Goal: Transaction & Acquisition: Purchase product/service

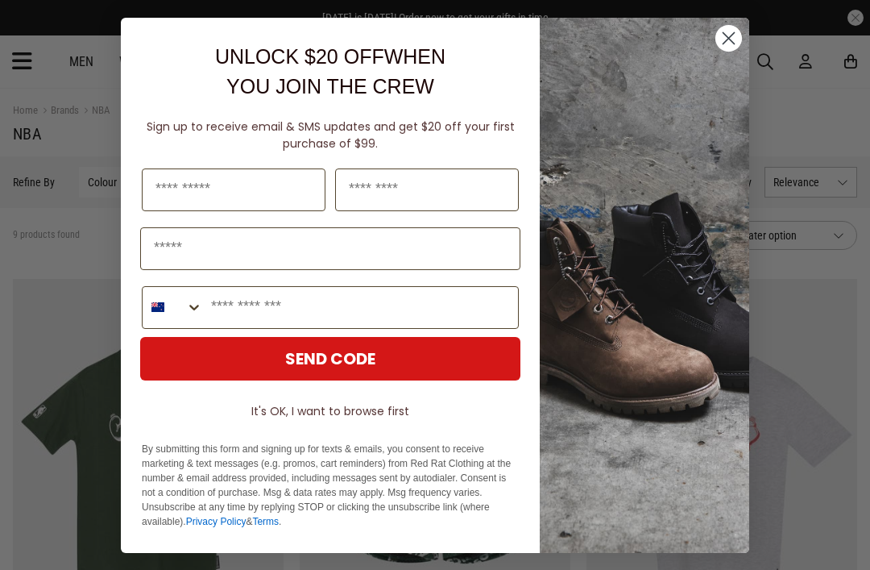
click at [721, 39] on circle "Close dialog" at bounding box center [729, 37] width 27 height 27
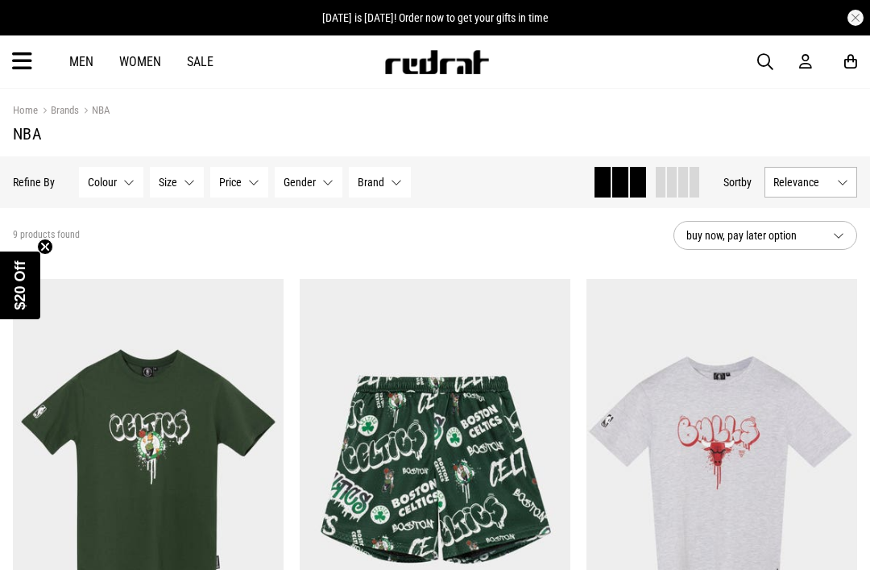
click at [52, 245] on circle "Close teaser" at bounding box center [45, 246] width 15 height 15
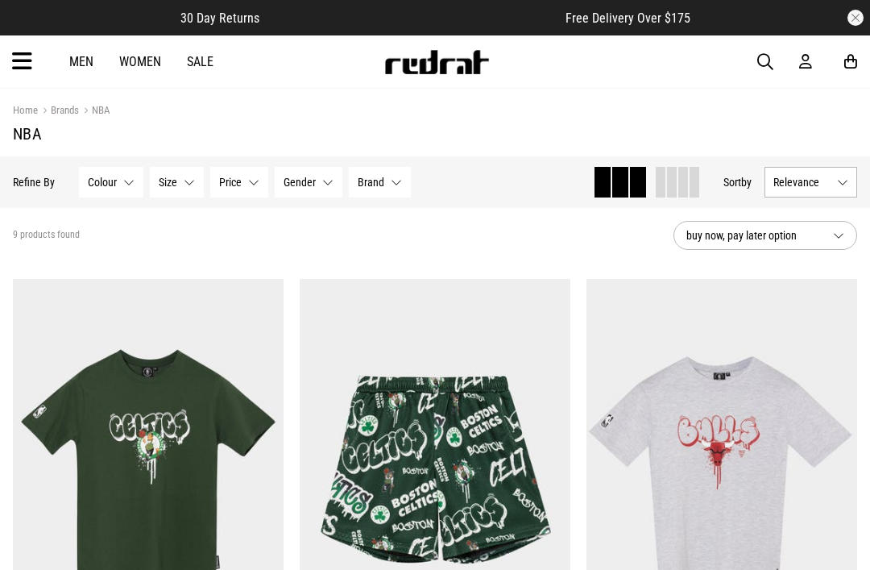
click at [754, 59] on div "Men Women Sale Sign in New Back Footwear Back Mens Back Womens Back Youth & Kid…" at bounding box center [435, 61] width 870 height 52
click at [763, 69] on span "button" at bounding box center [765, 61] width 16 height 19
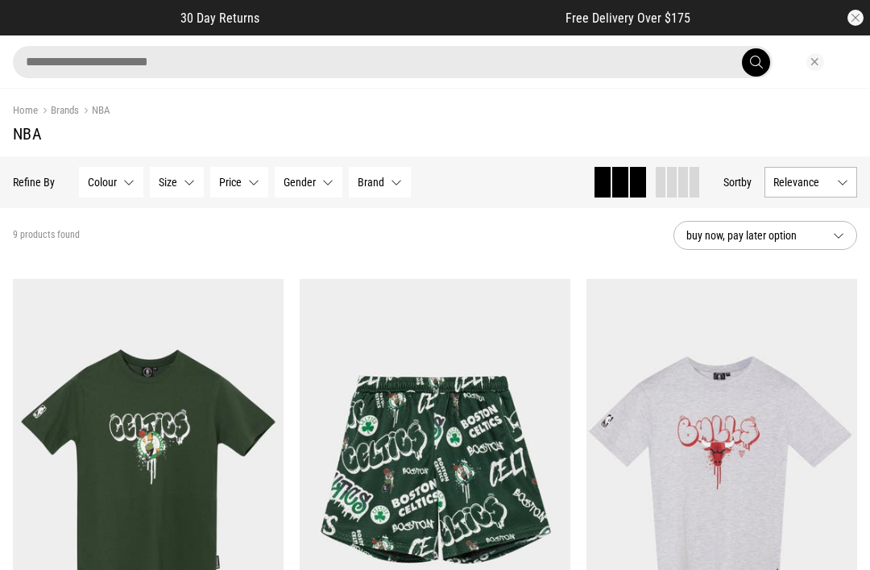
click at [48, 58] on input "search" at bounding box center [393, 62] width 760 height 32
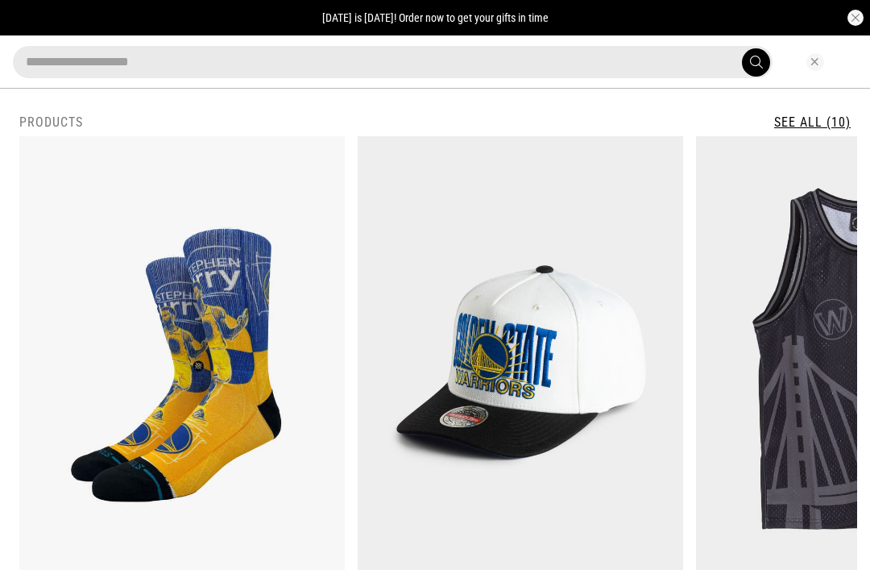
type input "**********"
click at [756, 62] on button "submit" at bounding box center [756, 62] width 28 height 28
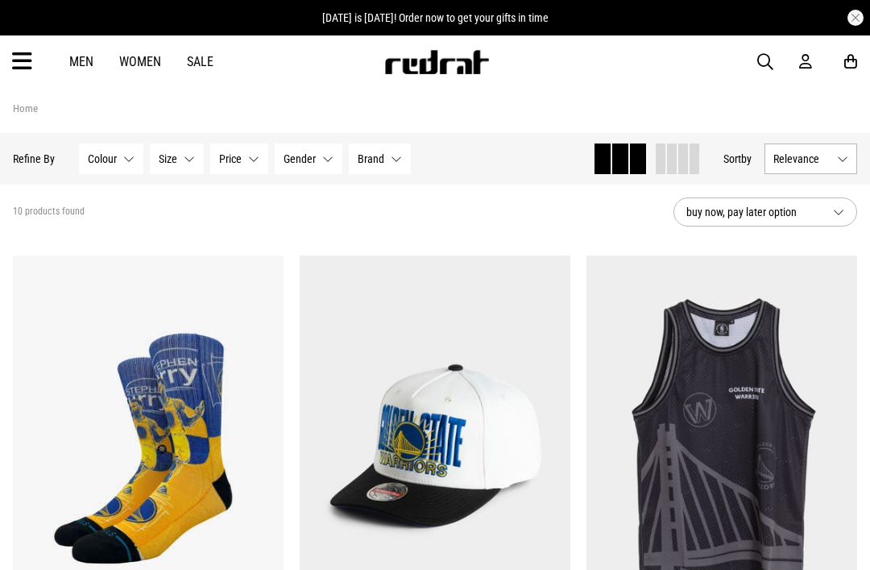
click at [771, 57] on span "button" at bounding box center [765, 61] width 16 height 19
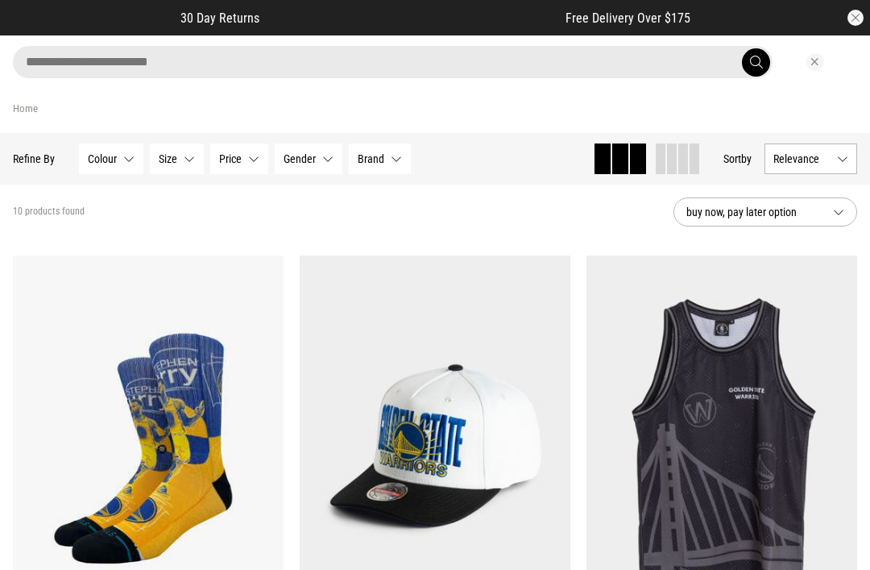
click at [554, 46] on input "search" at bounding box center [393, 62] width 760 height 32
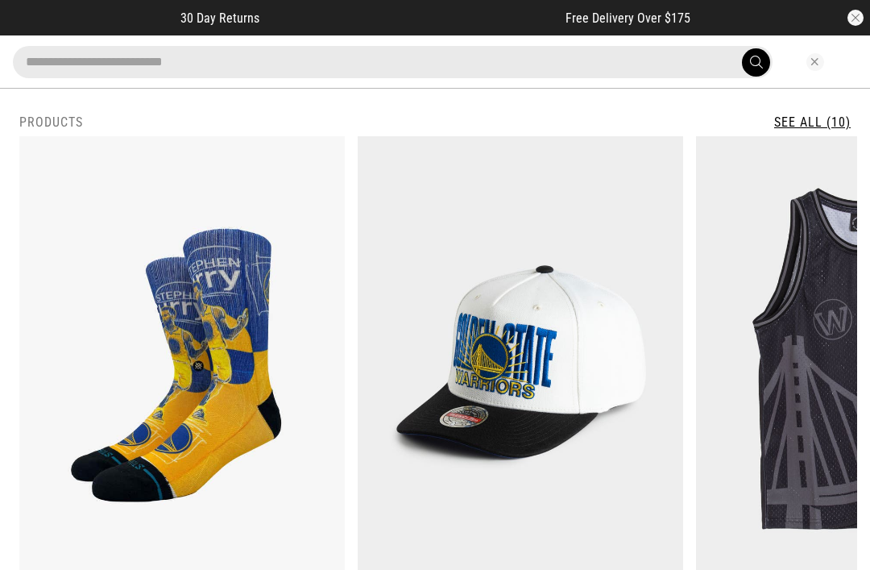
type input "**********"
click at [756, 62] on button "submit" at bounding box center [756, 62] width 28 height 28
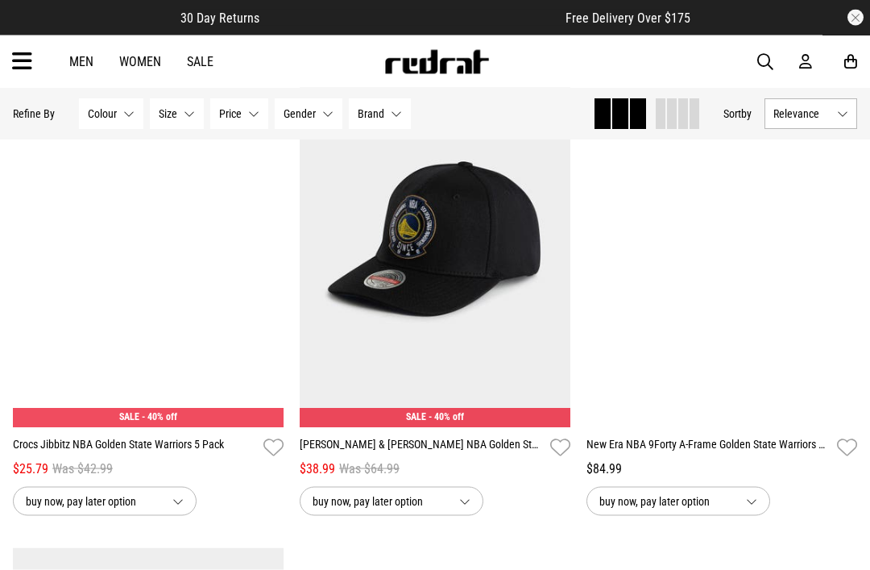
scroll to position [1206, 0]
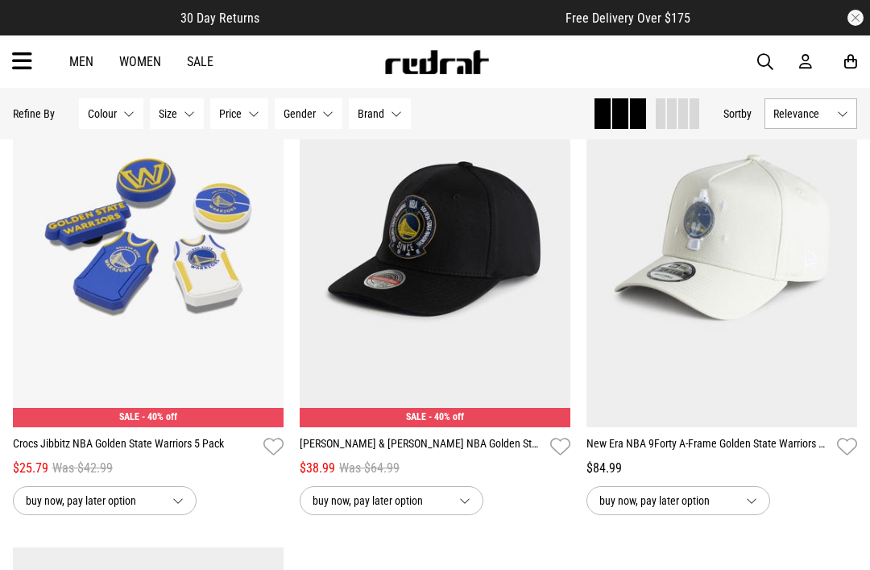
click at [71, 324] on img at bounding box center [148, 237] width 271 height 379
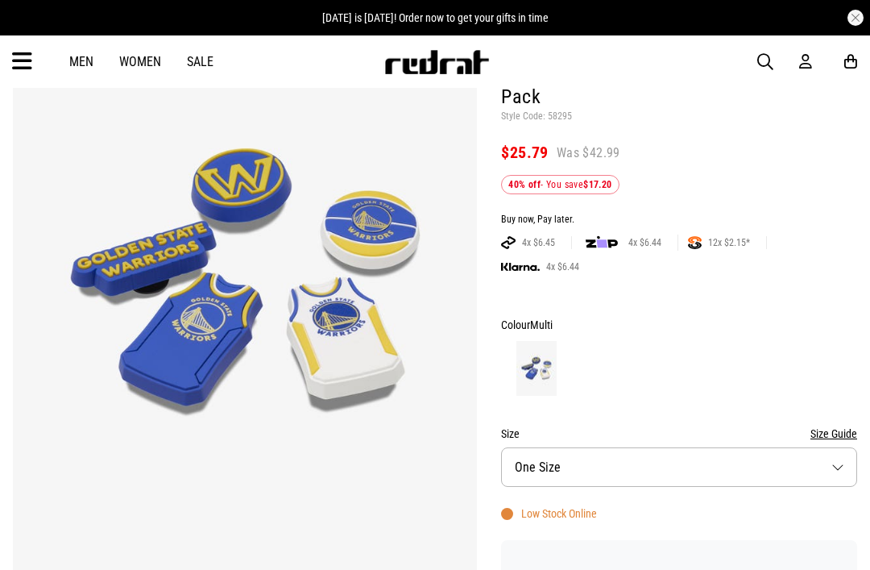
click at [846, 471] on button "Size One Size" at bounding box center [679, 466] width 356 height 39
click at [741, 471] on button "Size One Size" at bounding box center [679, 466] width 356 height 39
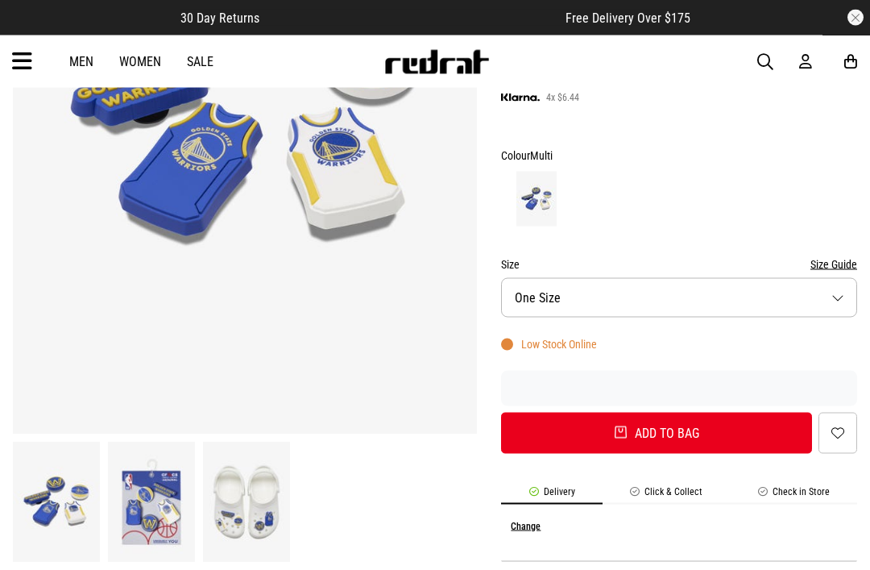
scroll to position [351, 0]
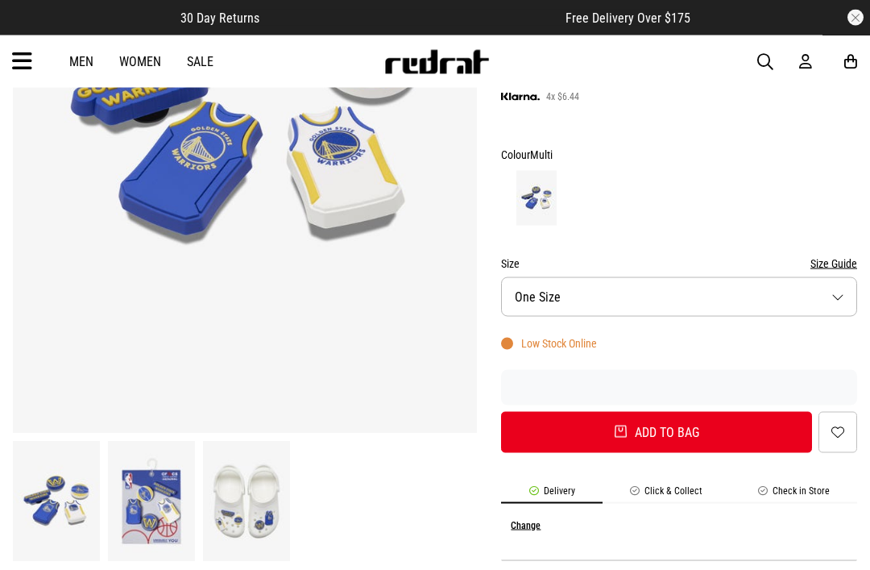
click at [260, 512] on img at bounding box center [246, 502] width 87 height 120
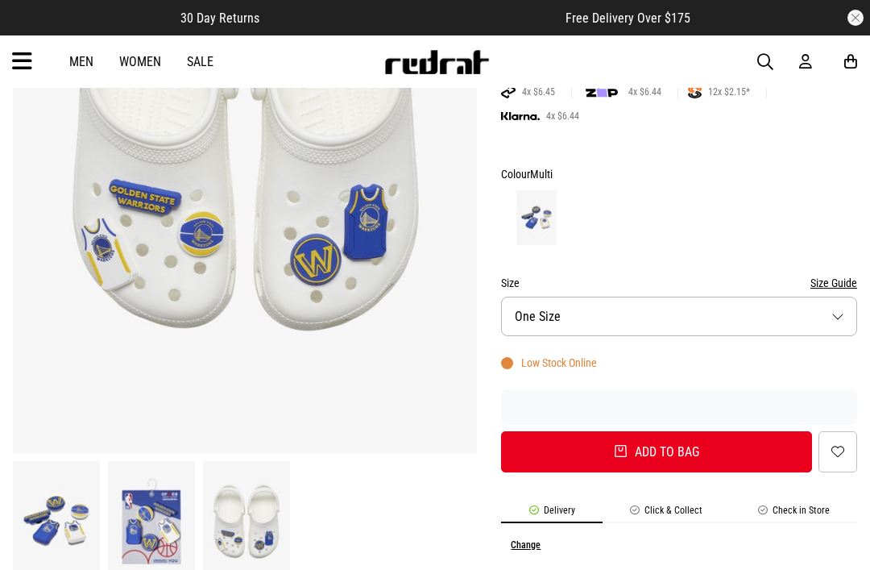
scroll to position [331, 0]
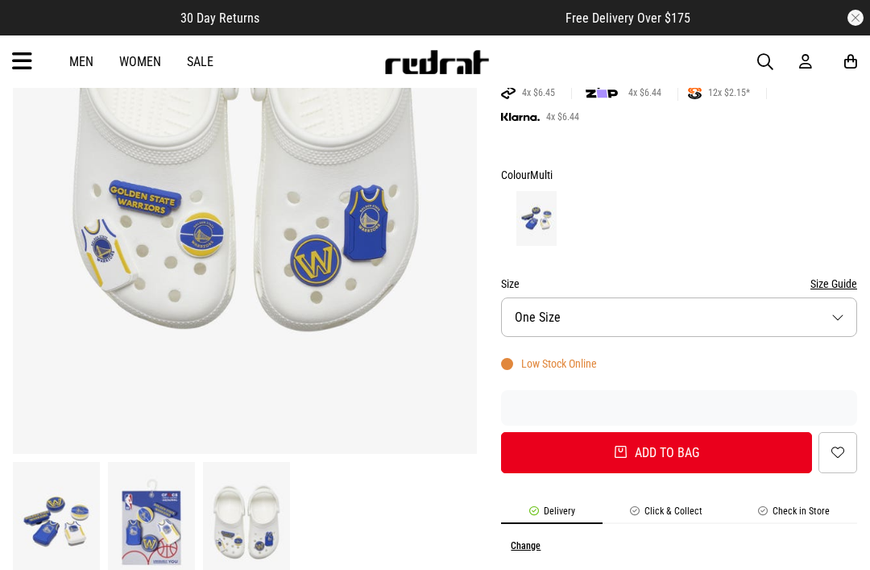
click at [151, 527] on img at bounding box center [151, 522] width 87 height 120
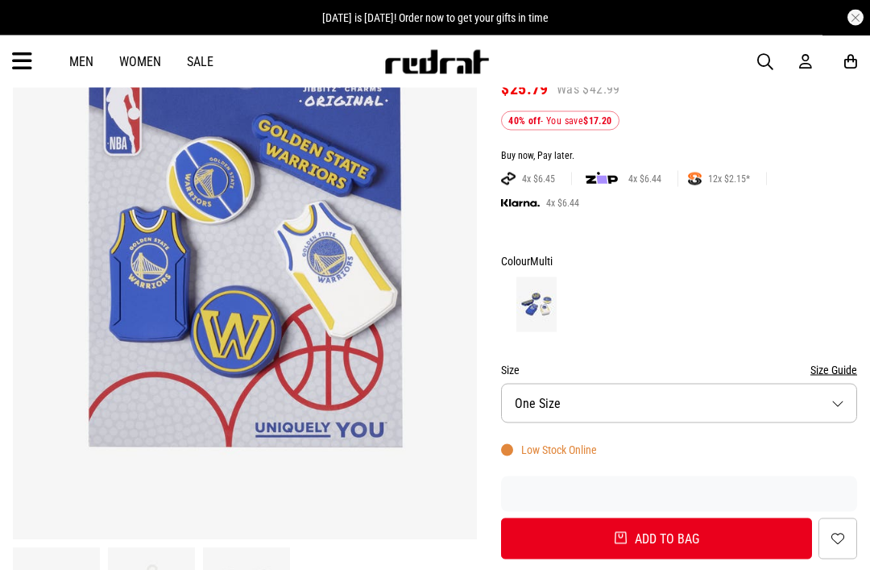
scroll to position [246, 0]
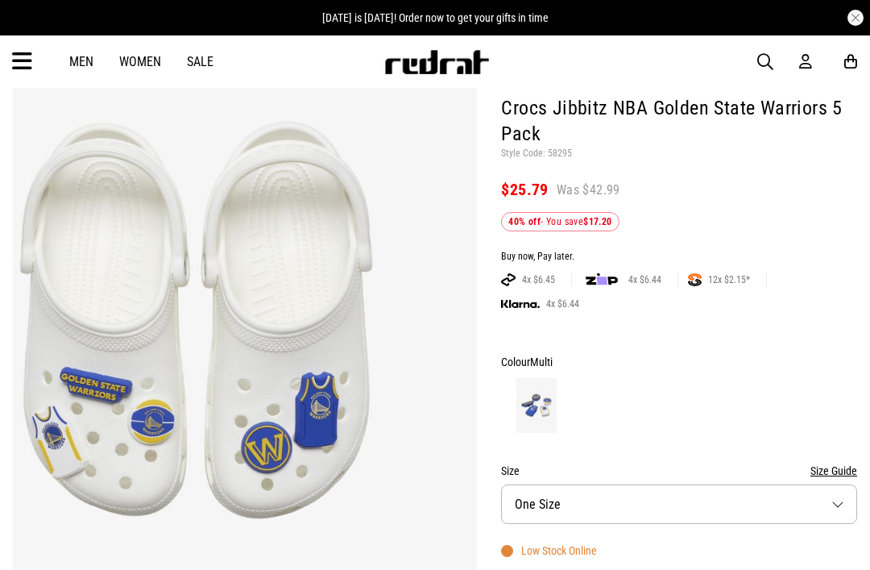
scroll to position [0, 0]
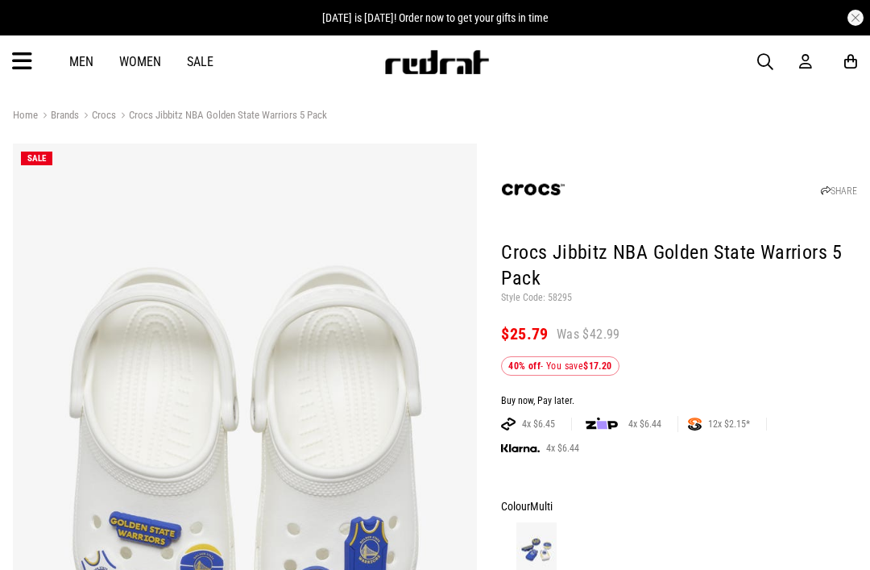
click at [780, 9] on article "[DATE] is [DATE]! Order now to get your gifts in time" at bounding box center [435, 17] width 870 height 35
